Goal: Information Seeking & Learning: Learn about a topic

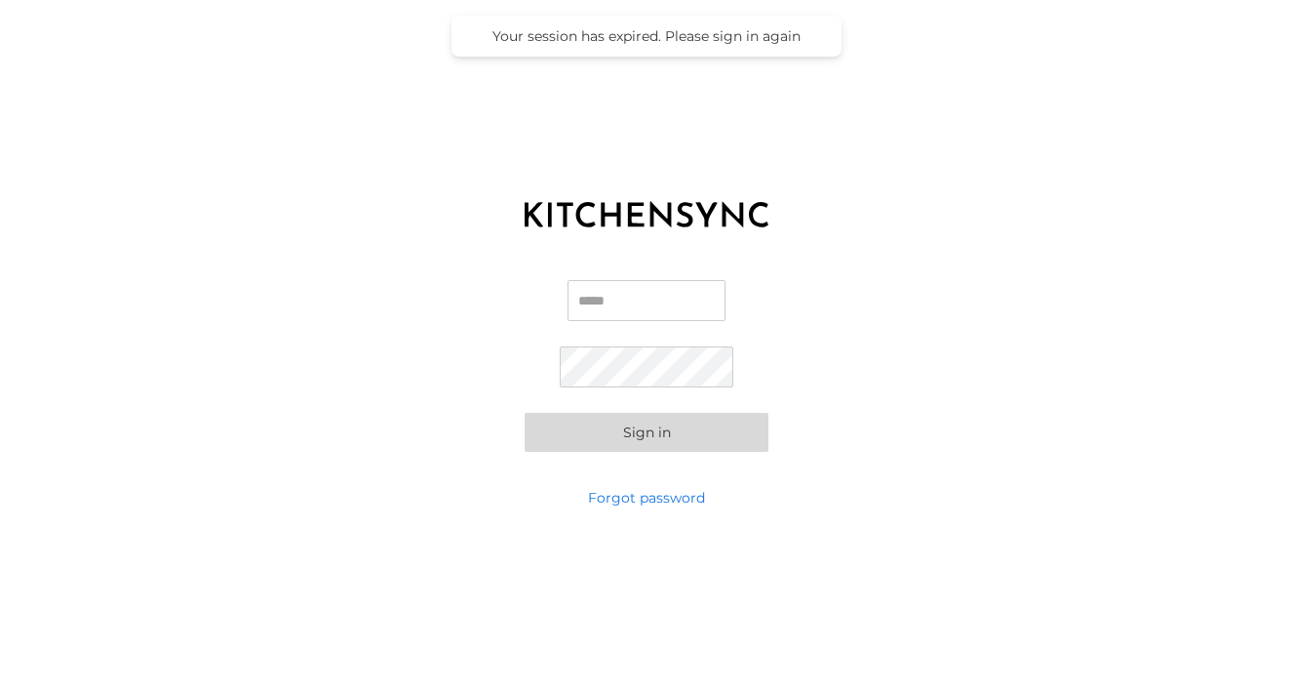
click at [634, 301] on input "Email" at bounding box center [647, 300] width 158 height 41
type input "**********"
click at [649, 443] on button "Sign in" at bounding box center [647, 432] width 244 height 39
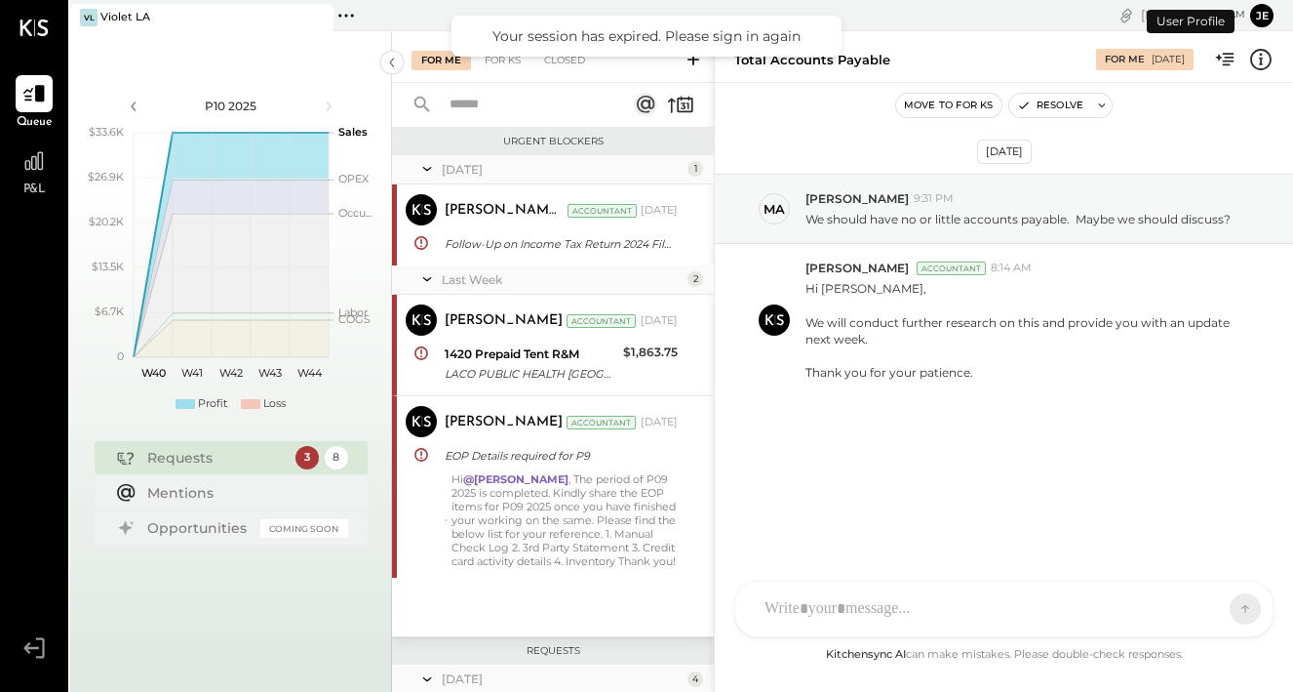
scroll to position [337, 0]
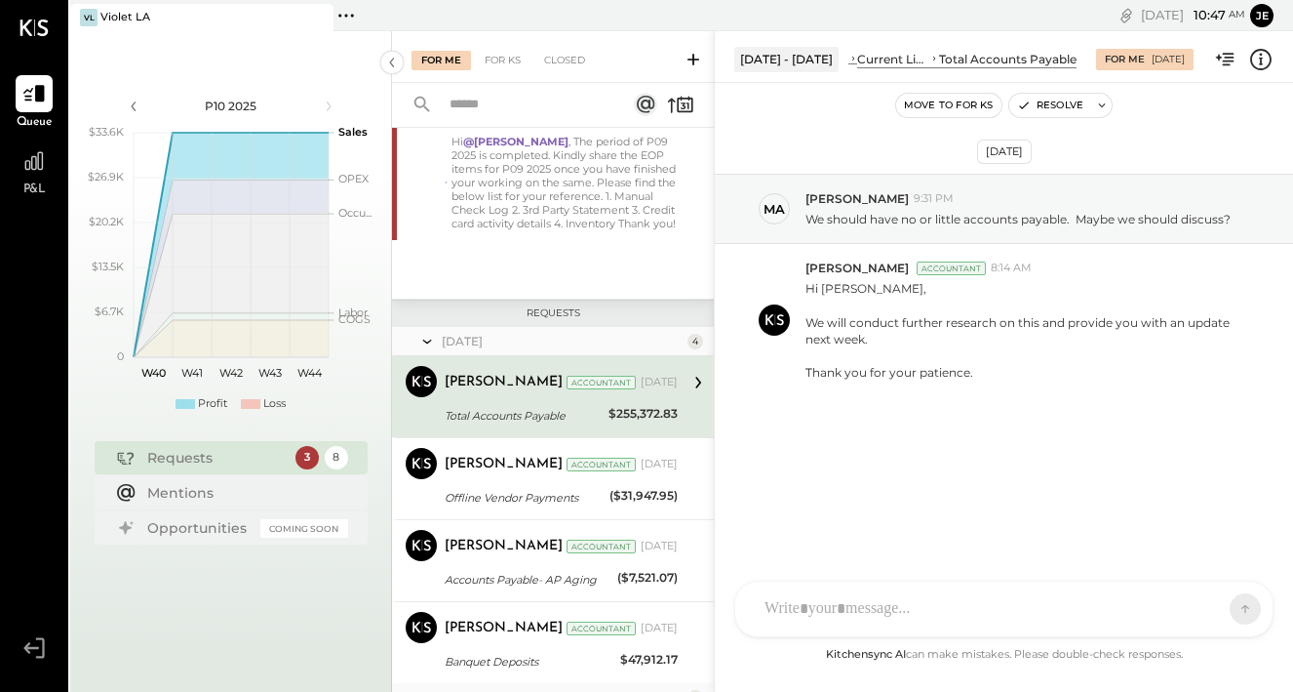
click at [1204, 146] on div "Jul 16th, 2025 Ma Margaret 9:31 PM We should have no or little accounts payable…" at bounding box center [1004, 337] width 578 height 411
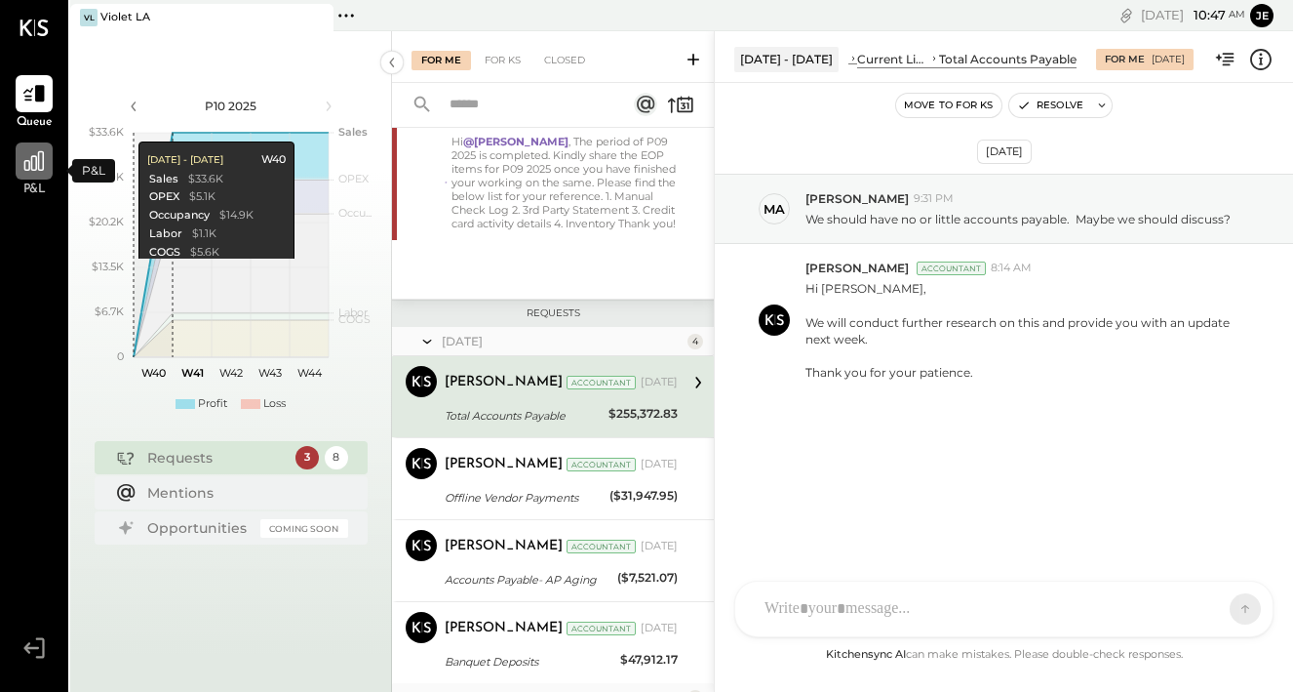
click at [28, 172] on icon at bounding box center [33, 160] width 25 height 25
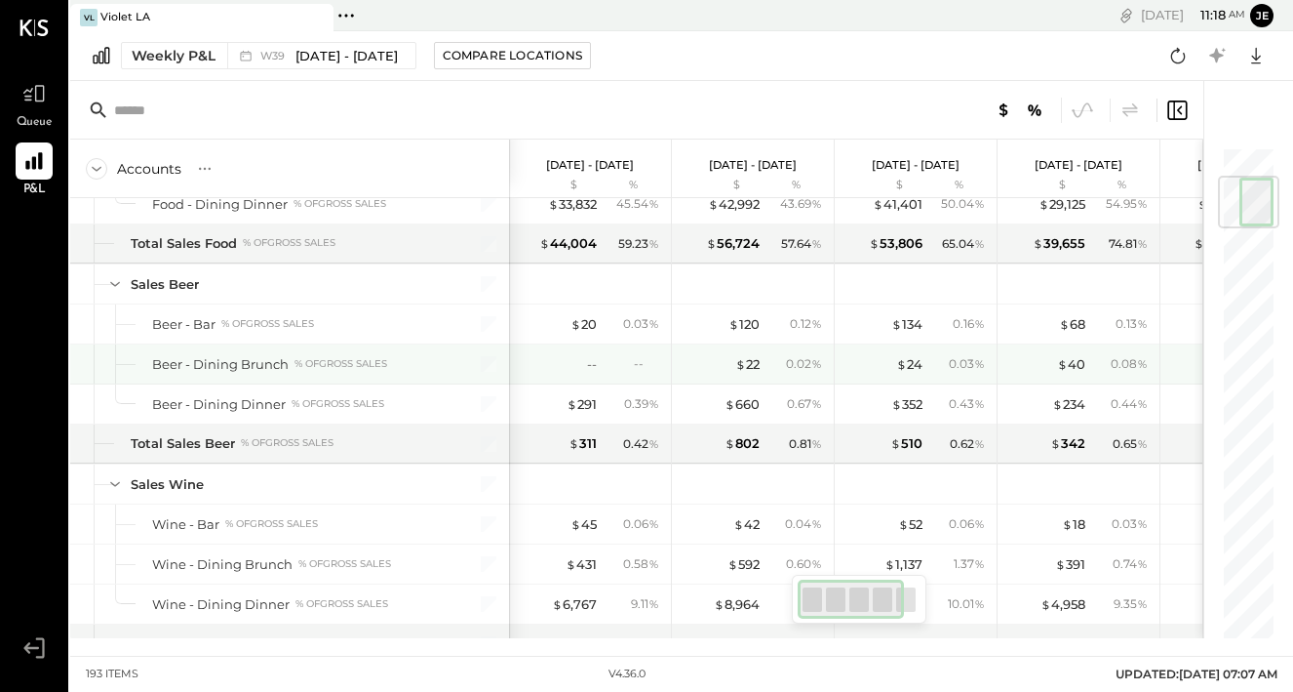
scroll to position [260, 0]
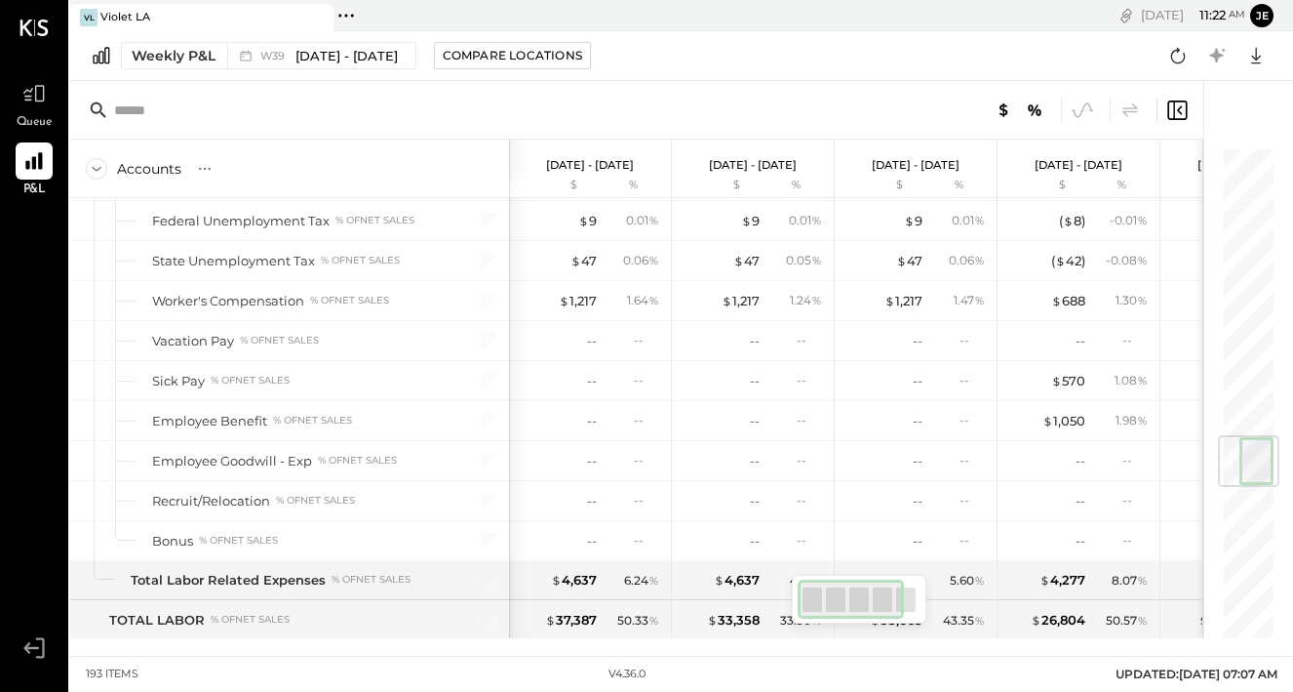
scroll to position [2173, 0]
